Goal: Navigation & Orientation: Find specific page/section

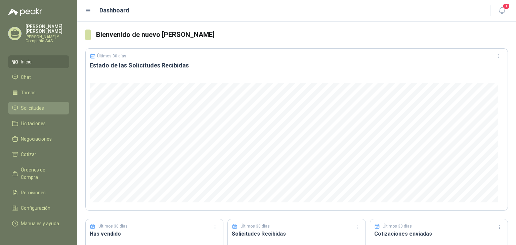
click at [44, 108] on li "Solicitudes" at bounding box center [38, 107] width 53 height 7
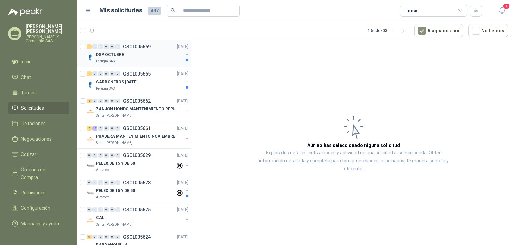
click at [125, 59] on div "Perugia SAS" at bounding box center [139, 61] width 87 height 5
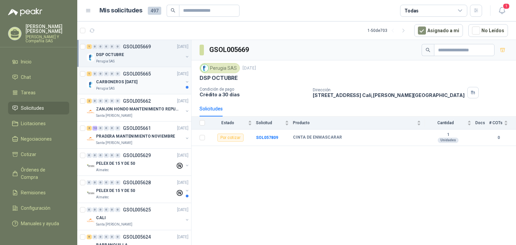
click at [125, 81] on p "CARBONEROS [DATE]" at bounding box center [116, 82] width 41 height 6
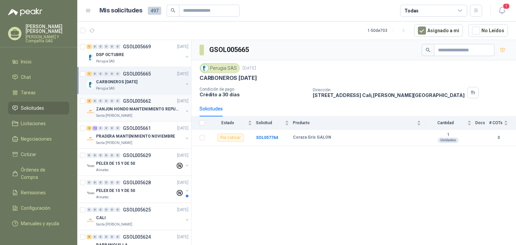
click at [125, 108] on p "ZANJON HONDO MANTENIMIENTO REPUESTOS" at bounding box center [138, 109] width 84 height 6
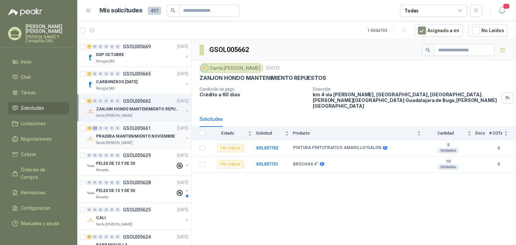
click at [121, 140] on p "Santa [PERSON_NAME]" at bounding box center [114, 142] width 36 height 5
